Goal: Complete application form

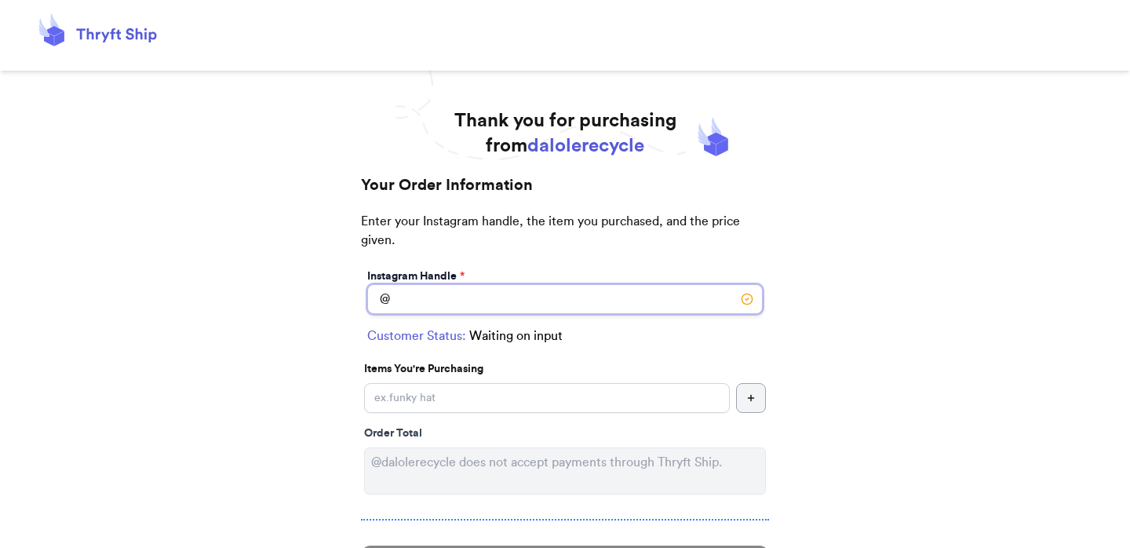
click at [493, 311] on input "Instagram Handle *" at bounding box center [564, 299] width 395 height 30
type input "kapualalea"
select select "HI"
type input "[GEOGRAPHIC_DATA]"
type input "96819"
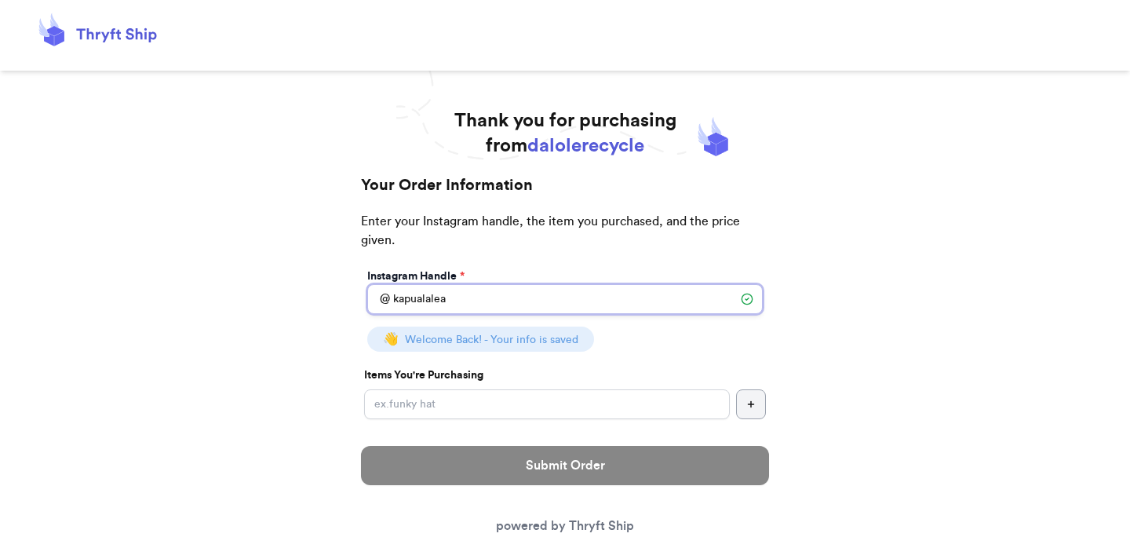
type input "kapualalea"
click at [547, 396] on input "Instagram Handle *" at bounding box center [547, 404] width 366 height 30
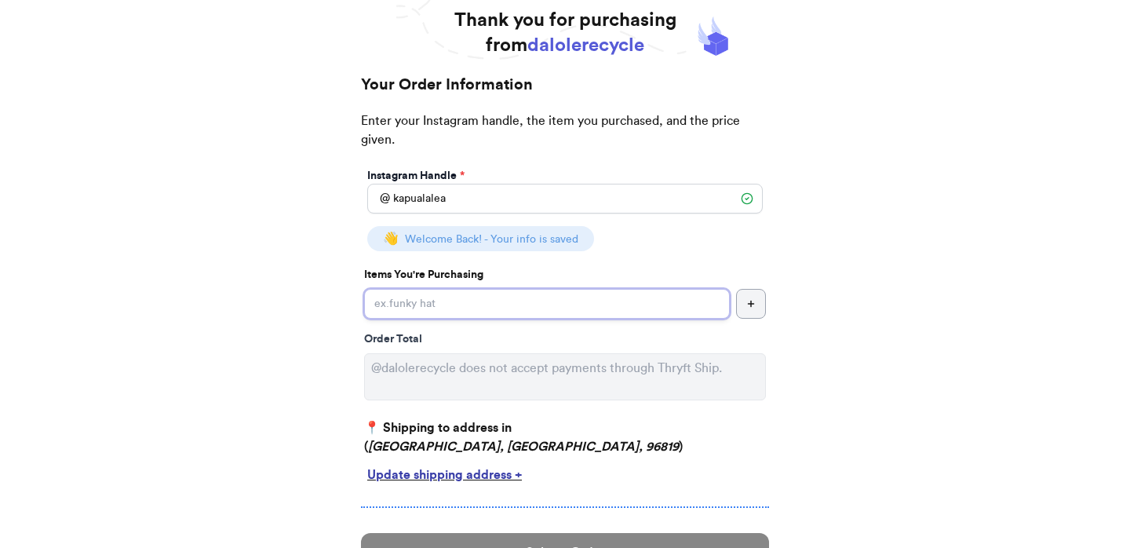
scroll to position [102, 0]
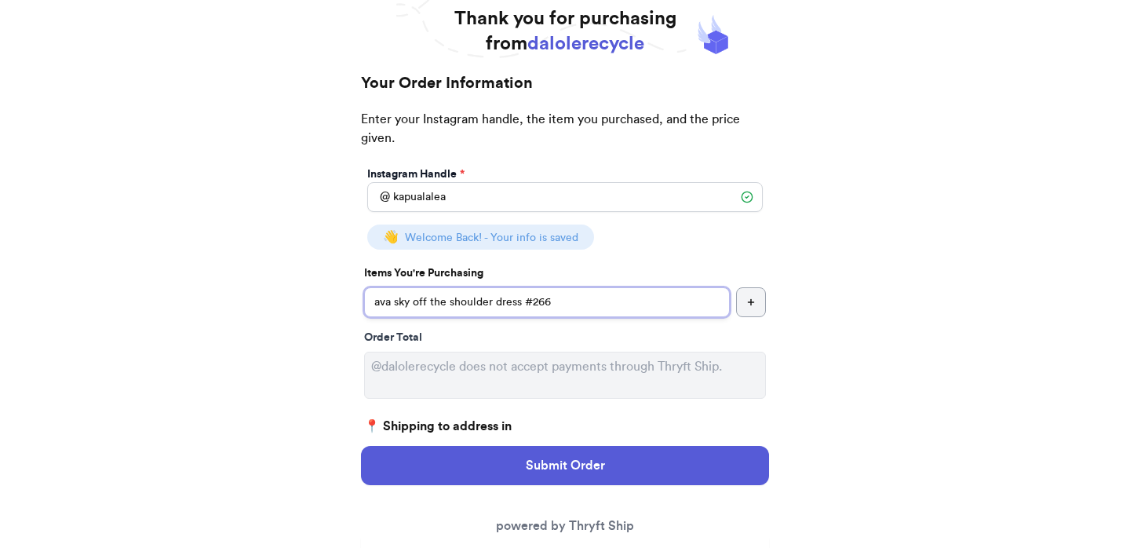
type input "ava sky off the shoulder dress #266"
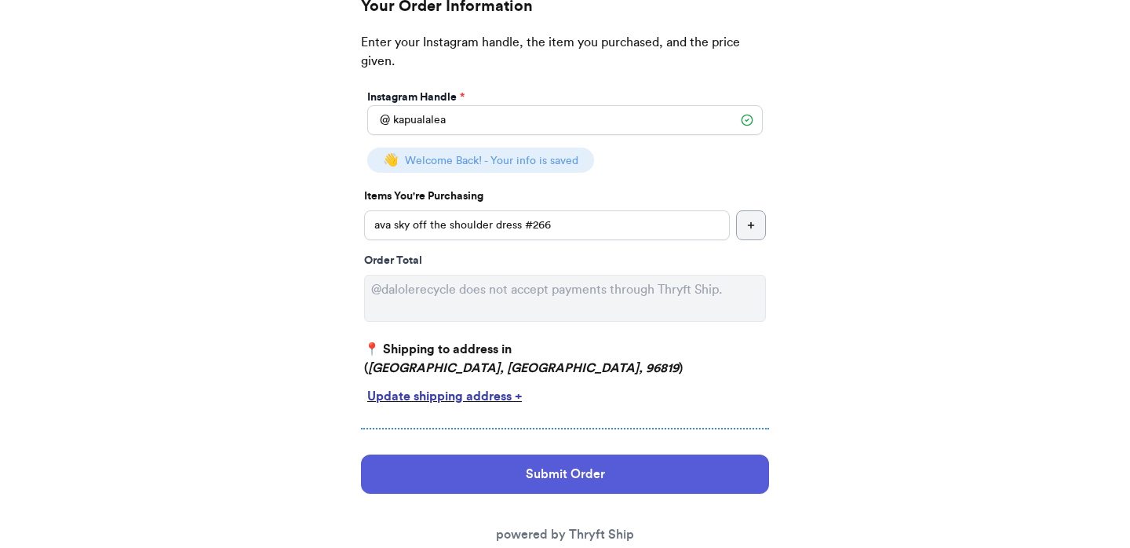
scroll to position [184, 0]
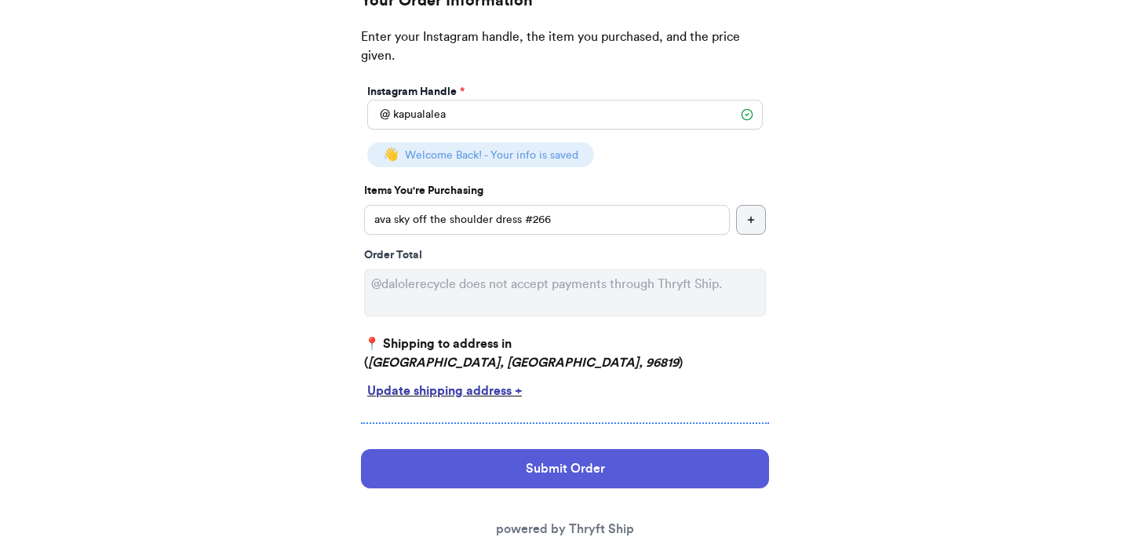
click at [642, 203] on div "Instagram Handle * @ kapualalea 👋 Welcome Back! - Your info is saved Items You'…" at bounding box center [565, 245] width 408 height 329
click at [657, 213] on input "ava sky off the shoulder dress #266" at bounding box center [547, 220] width 366 height 30
click at [460, 351] on p "📍 Shipping to address in ( [GEOGRAPHIC_DATA] )" at bounding box center [565, 353] width 402 height 38
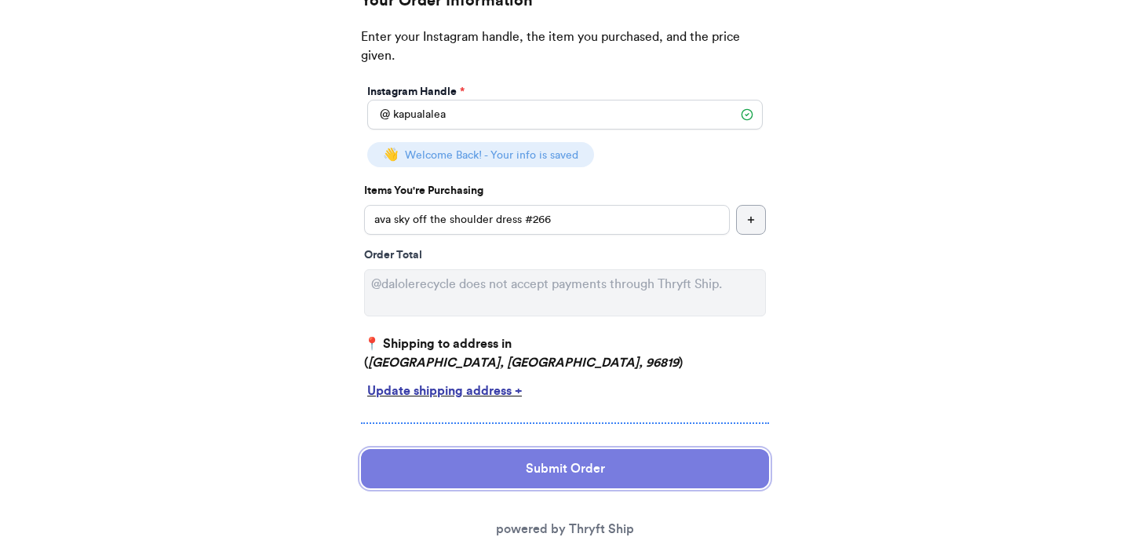
click at [488, 465] on button "Submit Order" at bounding box center [565, 468] width 408 height 39
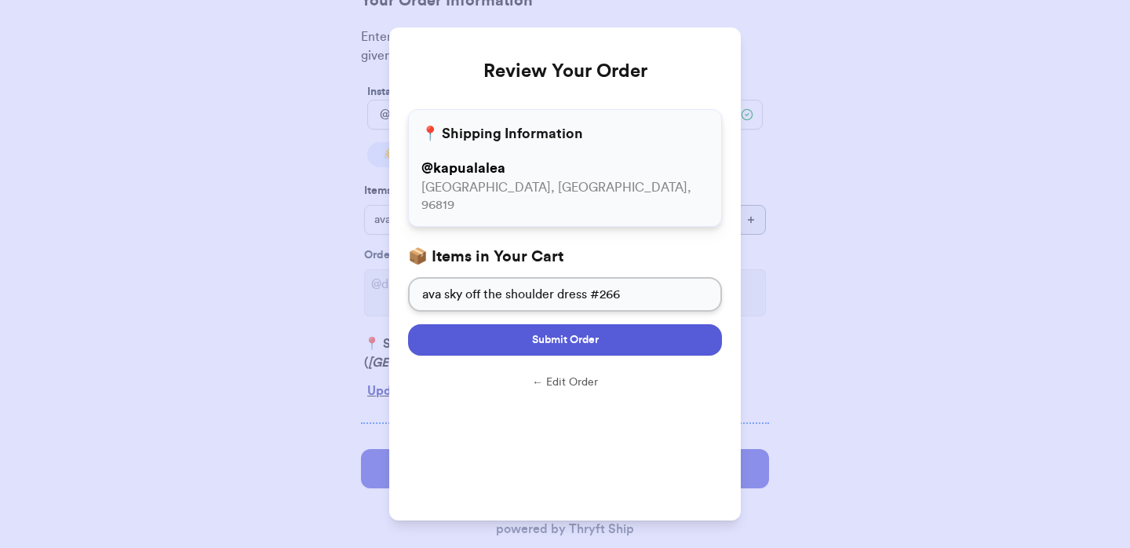
click at [548, 332] on span "Submit Order" at bounding box center [565, 340] width 67 height 16
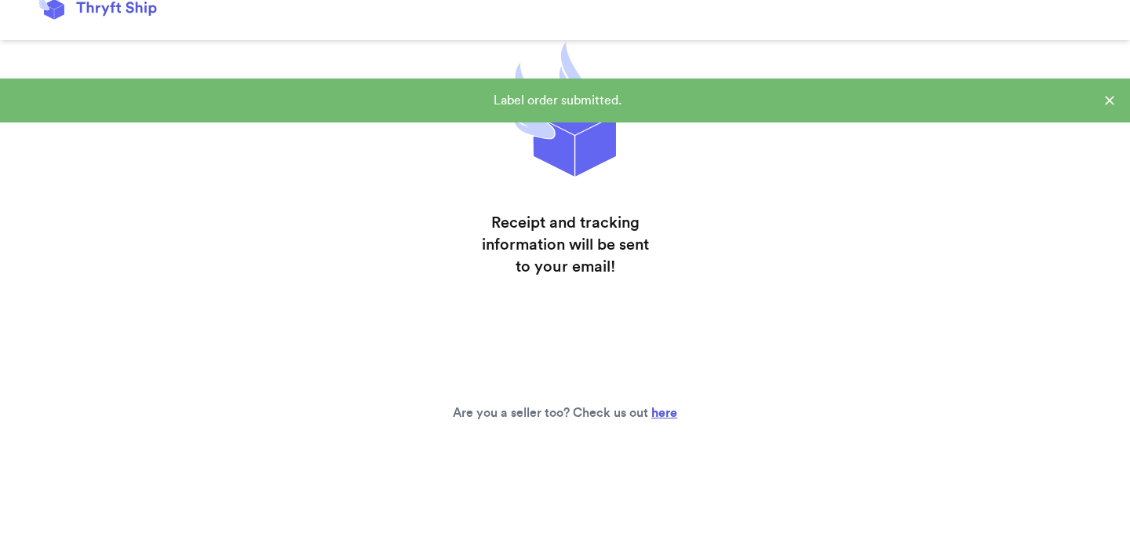
scroll to position [38, 0]
